Goal: Navigation & Orientation: Find specific page/section

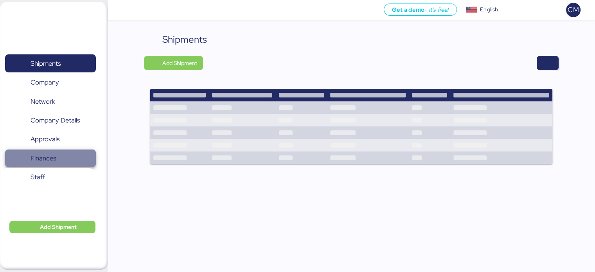
click at [56, 160] on span "Finances" at bounding box center [50, 158] width 84 height 11
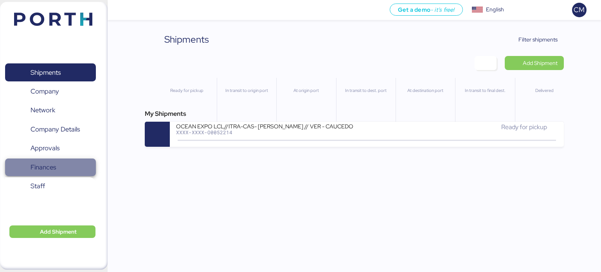
click at [55, 168] on span "Finances" at bounding box center [43, 167] width 25 height 11
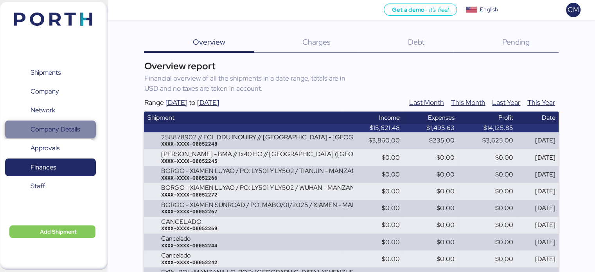
click at [85, 130] on span "Company Details" at bounding box center [50, 129] width 84 height 11
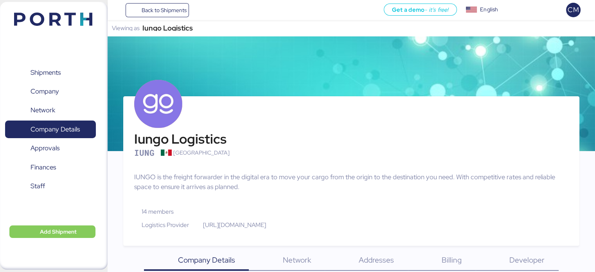
click at [53, 120] on div "Shipments 0 Company 0 Network 0 Company Details 0 Approvals 0 Finances 0 Staff 0" at bounding box center [50, 135] width 101 height 166
click at [56, 112] on span "Network" at bounding box center [50, 109] width 84 height 11
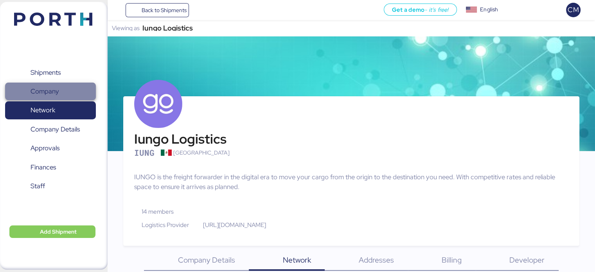
click at [64, 90] on span "Company" at bounding box center [50, 91] width 84 height 11
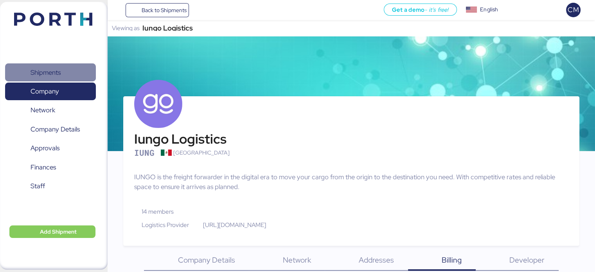
click at [56, 67] on span "Shipments" at bounding box center [46, 72] width 30 height 11
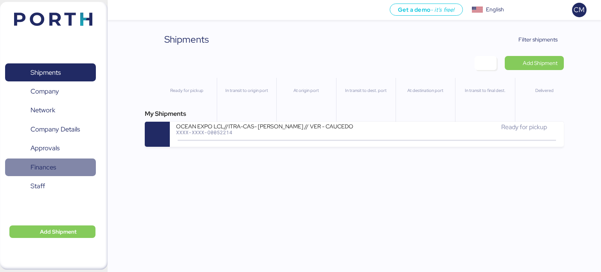
click at [79, 166] on span "Finances" at bounding box center [50, 167] width 84 height 11
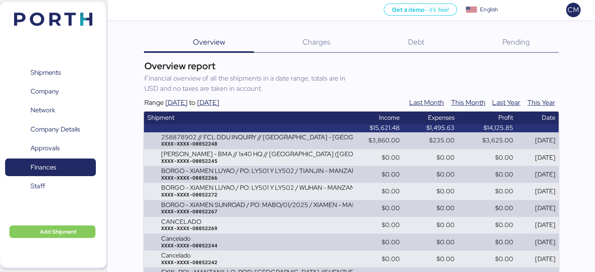
click at [328, 40] on span "Charges" at bounding box center [316, 42] width 28 height 10
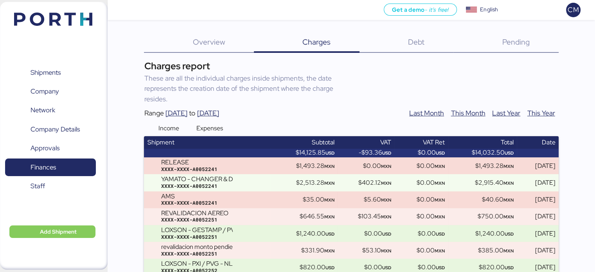
click at [404, 45] on div "Debt 0" at bounding box center [407, 42] width 94 height 20
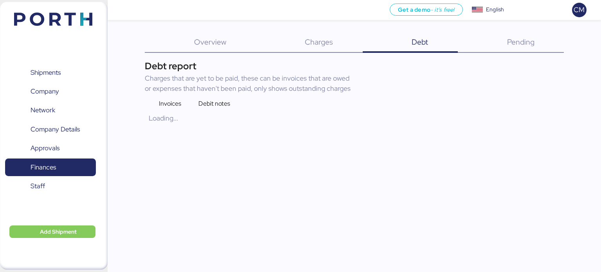
click at [504, 47] on div "Pending 0" at bounding box center [511, 42] width 106 height 20
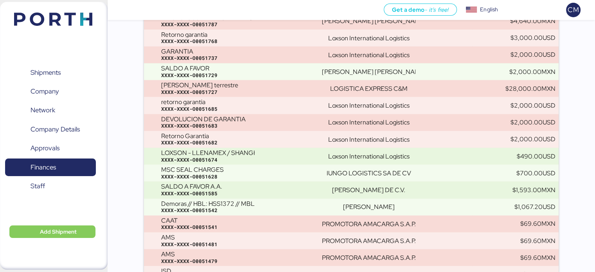
scroll to position [1643, 0]
